Goal: Transaction & Acquisition: Purchase product/service

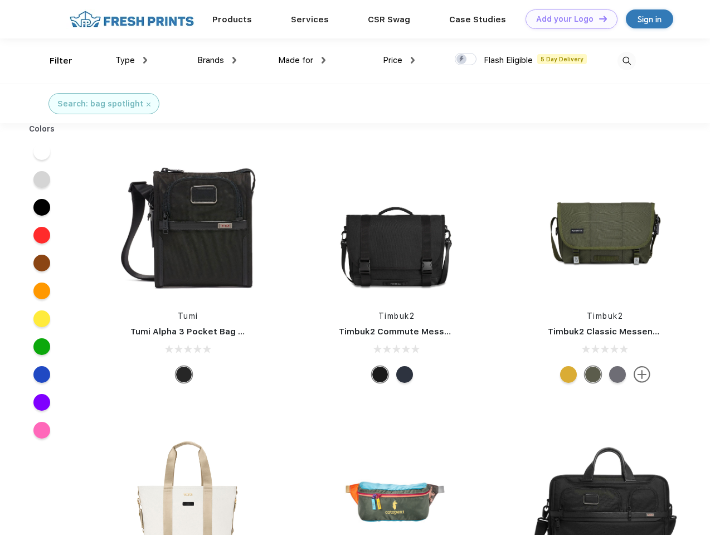
click at [567, 19] on link "Add your Logo Design Tool" at bounding box center [572, 19] width 92 height 20
click at [0, 0] on div "Design Tool" at bounding box center [0, 0] width 0 height 0
click at [598, 18] on link "Add your Logo Design Tool" at bounding box center [572, 19] width 92 height 20
click at [54, 61] on div "Filter" at bounding box center [61, 61] width 23 height 13
click at [132, 60] on span "Type" at bounding box center [125, 60] width 20 height 10
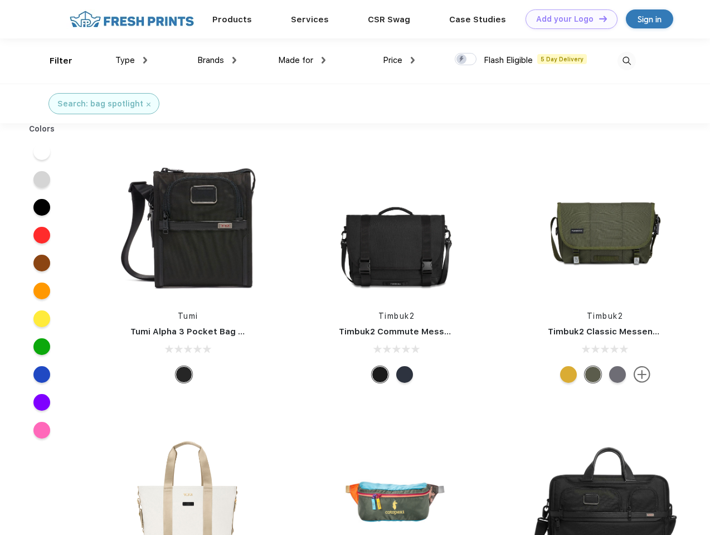
click at [217, 60] on span "Brands" at bounding box center [210, 60] width 27 height 10
click at [302, 60] on span "Made for" at bounding box center [295, 60] width 35 height 10
click at [399, 60] on span "Price" at bounding box center [393, 60] width 20 height 10
click at [466, 60] on div at bounding box center [466, 59] width 22 height 12
click at [462, 60] on input "checkbox" at bounding box center [458, 55] width 7 height 7
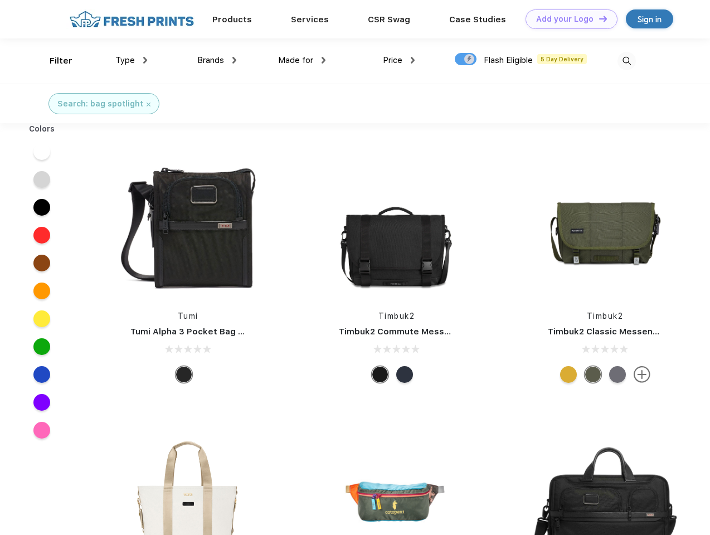
click at [626, 61] on img at bounding box center [626, 61] width 18 height 18
